Goal: Complete application form: Complete application form

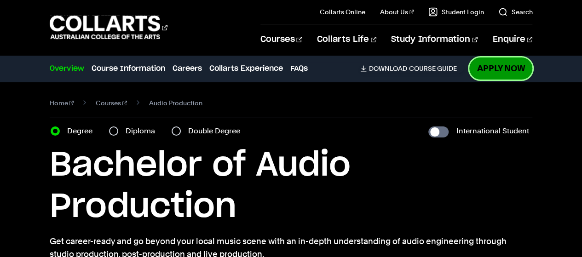
click at [499, 70] on link "Apply Now" at bounding box center [501, 69] width 63 height 22
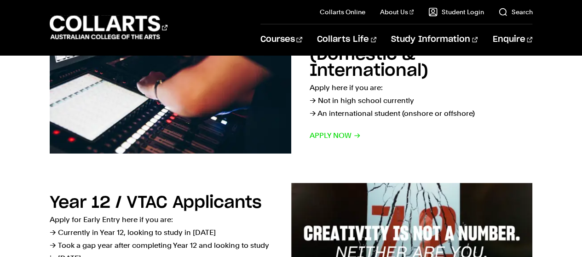
scroll to position [199, 0]
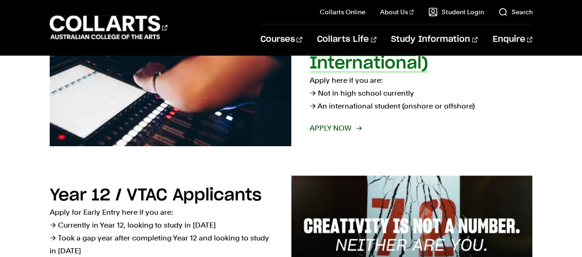
click at [343, 133] on span "Apply now" at bounding box center [335, 128] width 51 height 13
